Goal: Task Accomplishment & Management: Use online tool/utility

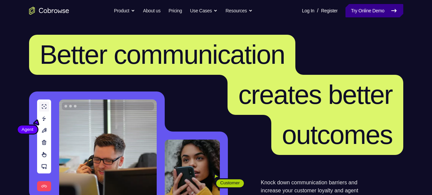
click at [384, 12] on link "Try Online Demo" at bounding box center [375, 10] width 58 height 13
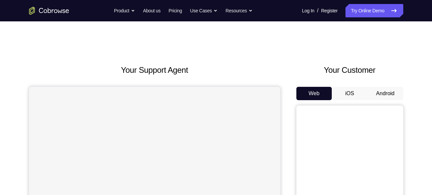
click at [393, 96] on button "Android" at bounding box center [386, 93] width 36 height 13
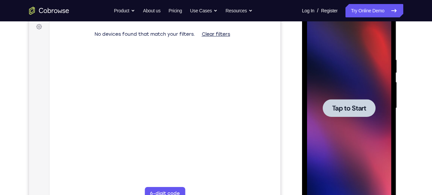
click at [356, 105] on span "Tap to Start" at bounding box center [349, 108] width 34 height 7
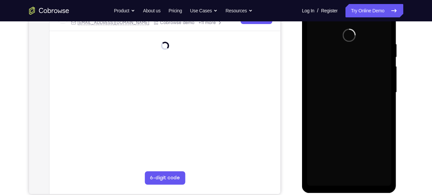
scroll to position [118, 0]
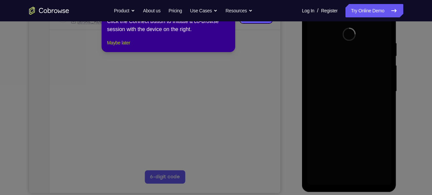
click at [124, 52] on div "1 of 8 × Click the Connect button to initiate a co-browse session with the devi…" at bounding box center [169, 26] width 134 height 52
drag, startPoint x: 124, startPoint y: 54, endPoint x: 95, endPoint y: 85, distance: 42.4
click at [124, 47] on button "Maybe later" at bounding box center [118, 43] width 23 height 8
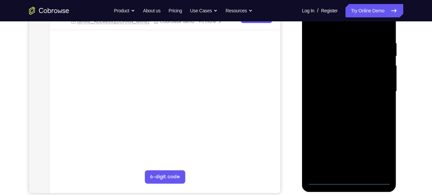
click at [354, 181] on div at bounding box center [349, 91] width 84 height 187
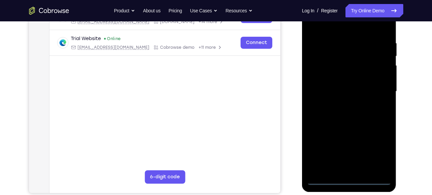
click at [375, 148] on div at bounding box center [349, 91] width 84 height 187
click at [377, 149] on div at bounding box center [349, 91] width 84 height 187
click at [385, 148] on div at bounding box center [349, 91] width 84 height 187
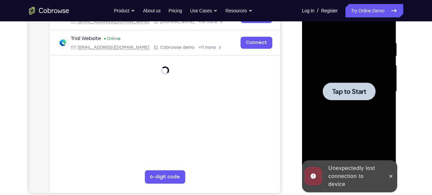
click at [365, 109] on div at bounding box center [349, 91] width 84 height 187
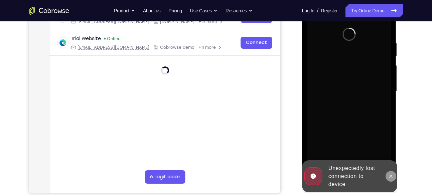
click at [394, 178] on icon at bounding box center [391, 176] width 5 height 5
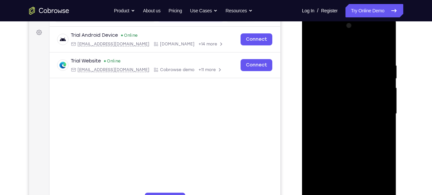
scroll to position [131, 0]
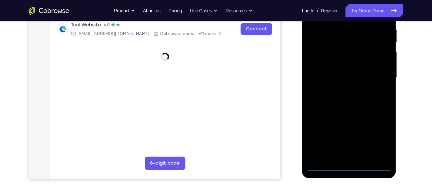
click at [352, 168] on div at bounding box center [349, 77] width 84 height 187
click at [355, 164] on div at bounding box center [349, 77] width 84 height 187
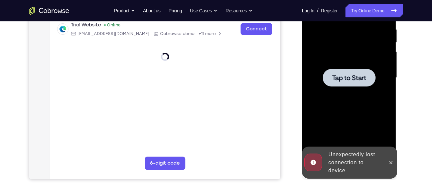
click at [397, 163] on div "Unexpectedly lost connection to device" at bounding box center [349, 163] width 95 height 32
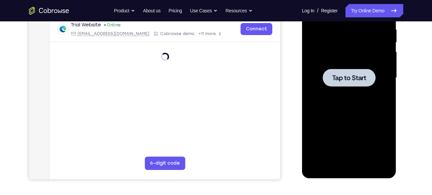
drag, startPoint x: 366, startPoint y: 92, endPoint x: 369, endPoint y: 85, distance: 7.2
click at [369, 85] on div at bounding box center [349, 78] width 53 height 18
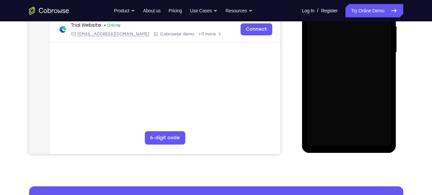
scroll to position [157, 0]
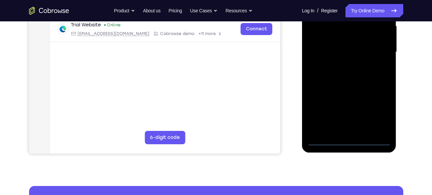
click at [352, 142] on div at bounding box center [349, 52] width 84 height 187
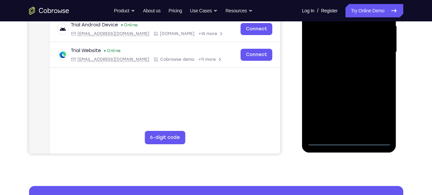
drag, startPoint x: 381, startPoint y: 98, endPoint x: 379, endPoint y: 109, distance: 11.6
click at [379, 109] on div at bounding box center [349, 52] width 84 height 187
click at [381, 109] on div at bounding box center [349, 52] width 84 height 187
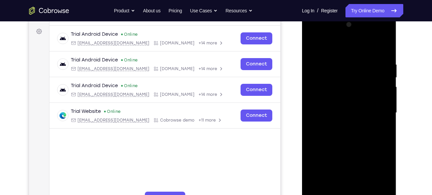
scroll to position [95, 0]
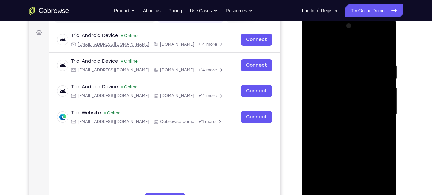
click at [349, 52] on div at bounding box center [349, 114] width 84 height 187
click at [381, 109] on div at bounding box center [349, 114] width 84 height 187
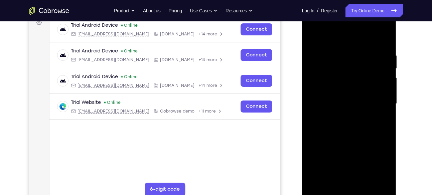
click at [343, 115] on div at bounding box center [349, 103] width 84 height 187
click at [343, 97] on div at bounding box center [349, 103] width 84 height 187
click at [347, 133] on div at bounding box center [349, 103] width 84 height 187
click at [350, 122] on div at bounding box center [349, 103] width 84 height 187
click at [349, 135] on div at bounding box center [349, 103] width 84 height 187
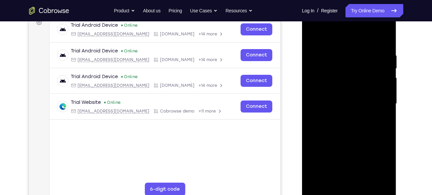
click at [335, 71] on div at bounding box center [349, 103] width 84 height 187
click at [331, 84] on div at bounding box center [349, 103] width 84 height 187
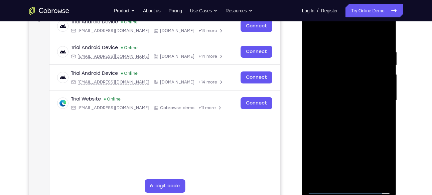
scroll to position [110, 0]
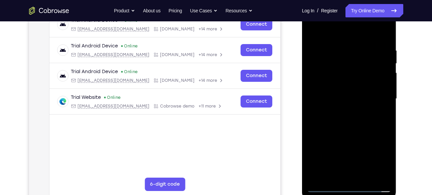
click at [340, 101] on div at bounding box center [349, 98] width 84 height 187
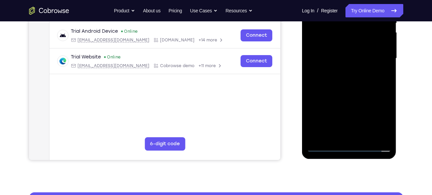
scroll to position [151, 0]
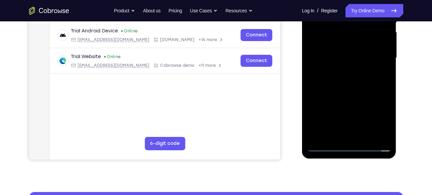
click at [351, 137] on div at bounding box center [349, 58] width 84 height 187
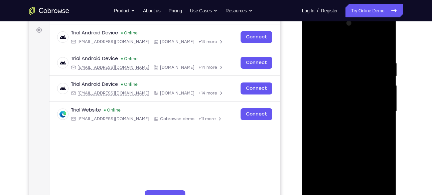
scroll to position [98, 0]
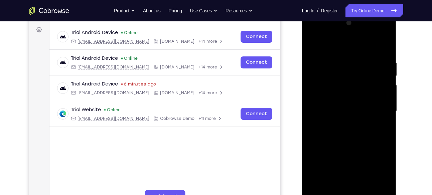
click at [321, 82] on div at bounding box center [349, 111] width 84 height 187
click at [387, 51] on div at bounding box center [349, 111] width 84 height 187
drag, startPoint x: 414, startPoint y: 85, endPoint x: 418, endPoint y: 59, distance: 26.7
click at [418, 59] on div "Your Support Agent Your Customer Web iOS Android Next Steps We’d be happy to gi…" at bounding box center [216, 143] width 428 height 441
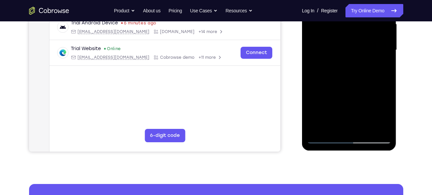
scroll to position [160, 0]
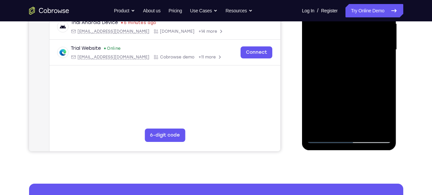
click at [363, 129] on div at bounding box center [349, 49] width 84 height 187
click at [355, 87] on div at bounding box center [349, 49] width 84 height 187
